Goal: Task Accomplishment & Management: Manage account settings

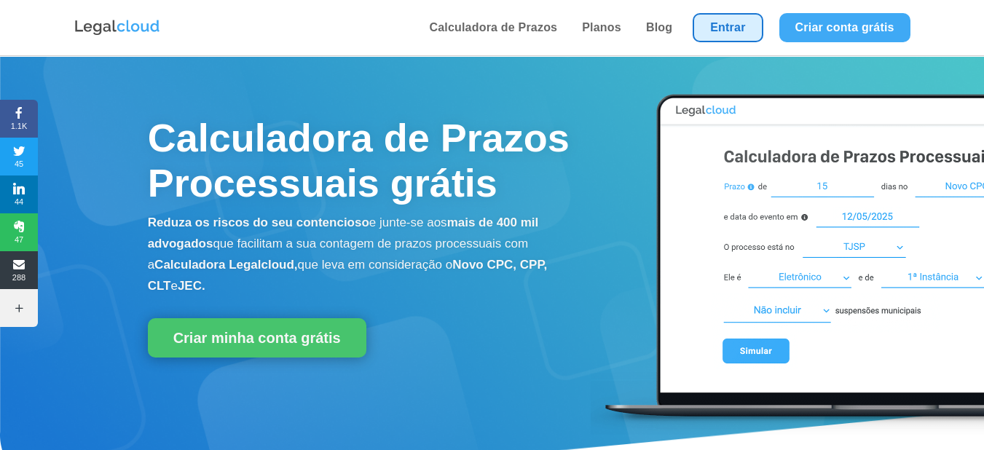
click at [735, 20] on link "Entrar" at bounding box center [728, 27] width 70 height 29
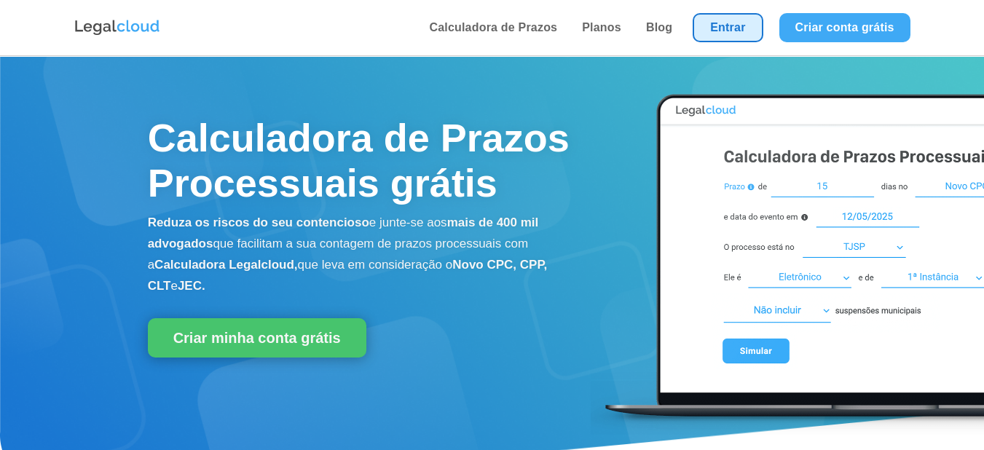
click at [732, 23] on link "Entrar" at bounding box center [728, 27] width 70 height 29
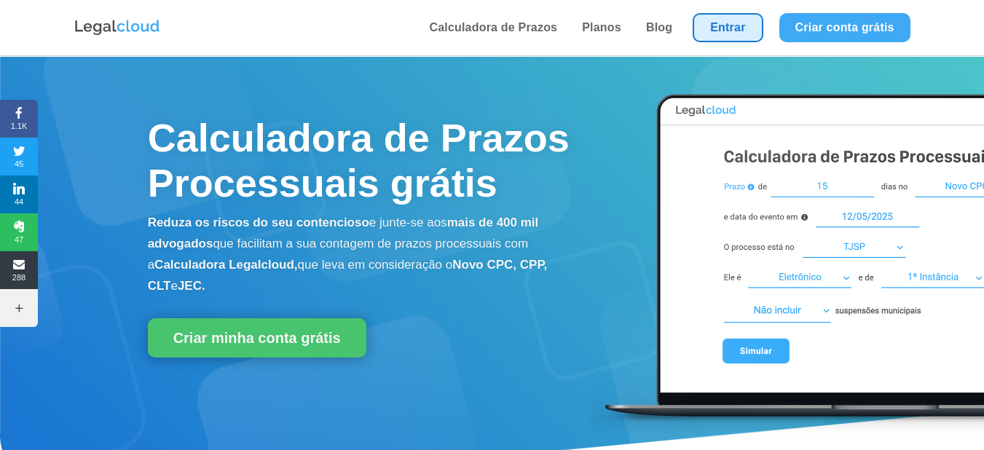
click at [731, 21] on link "Entrar" at bounding box center [728, 27] width 70 height 29
